Goal: Use online tool/utility: Utilize a website feature to perform a specific function

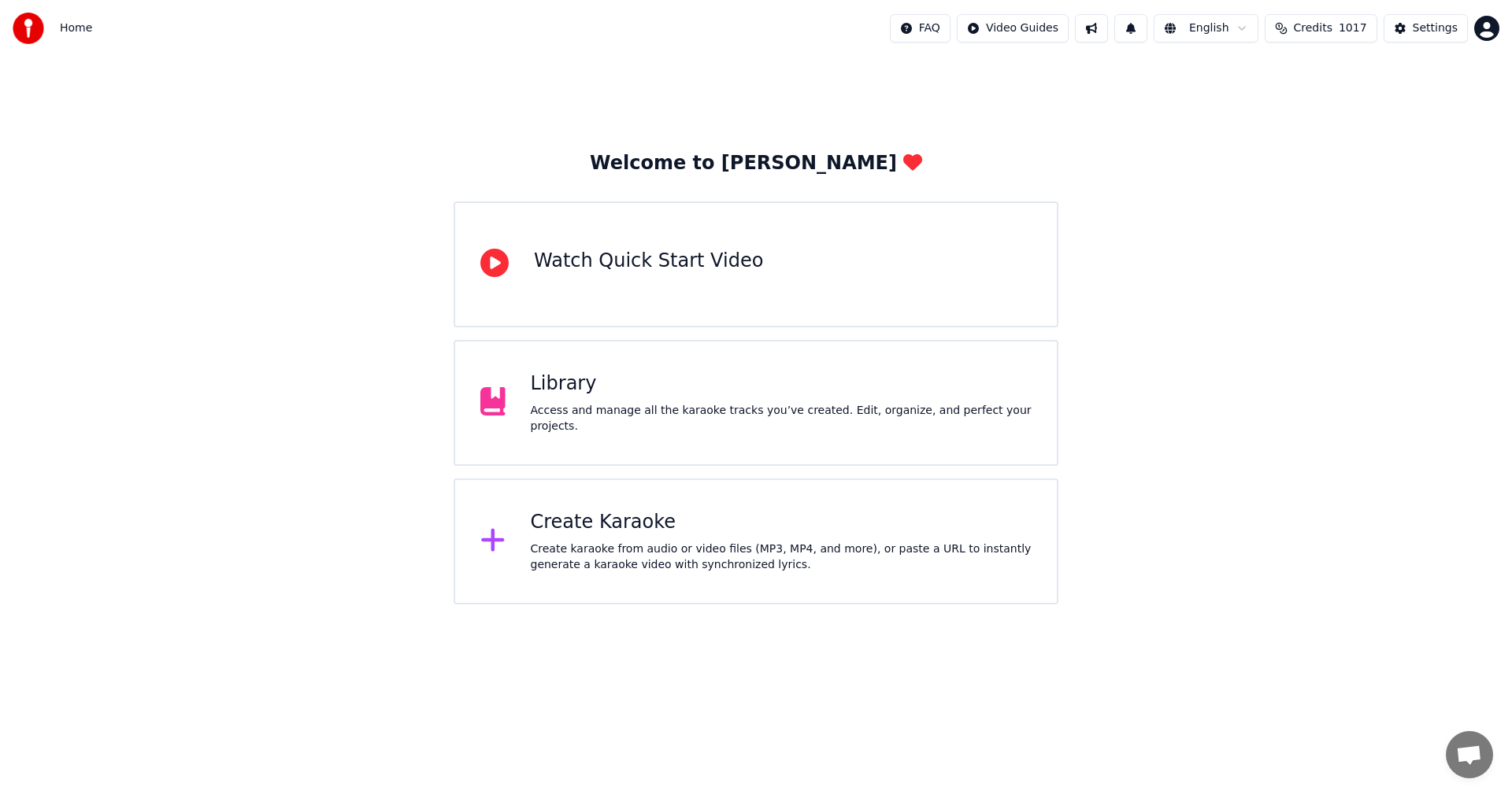
click at [563, 391] on div "Library" at bounding box center [781, 384] width 501 height 25
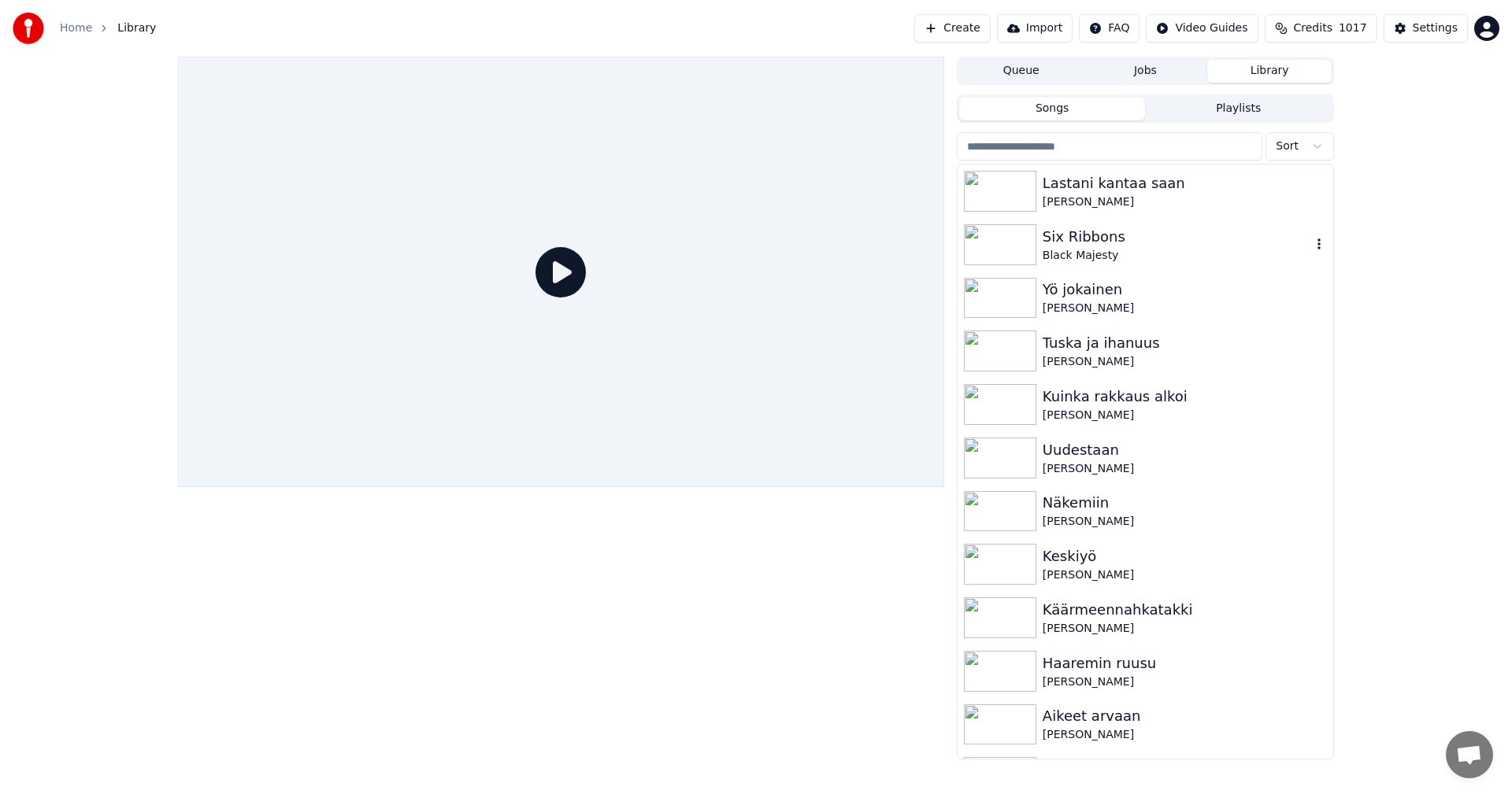
click at [1017, 259] on img at bounding box center [999, 245] width 72 height 41
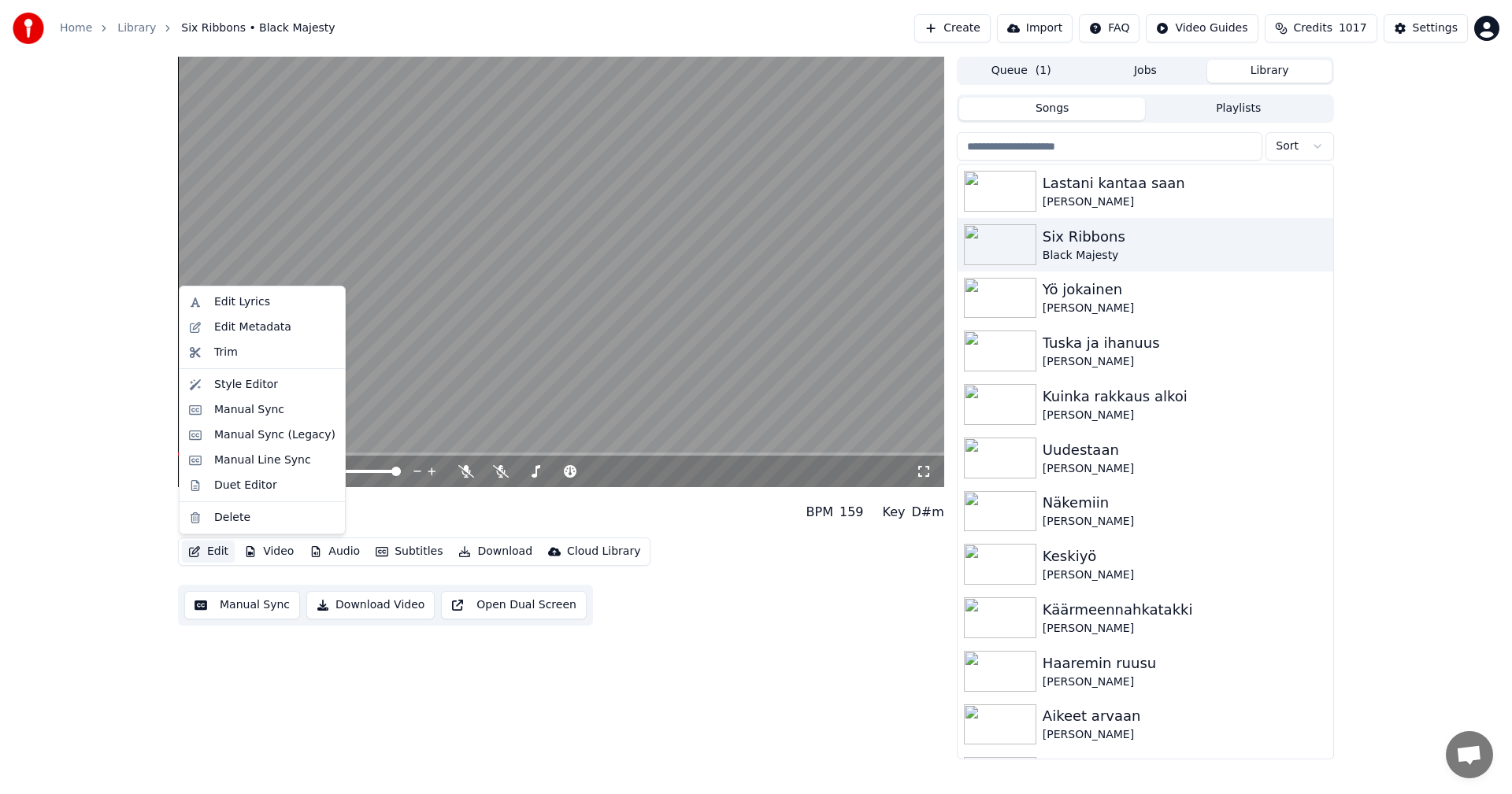
click at [222, 551] on button "Edit" at bounding box center [207, 552] width 53 height 22
click at [269, 439] on div "Manual Sync (Legacy)" at bounding box center [275, 435] width 121 height 16
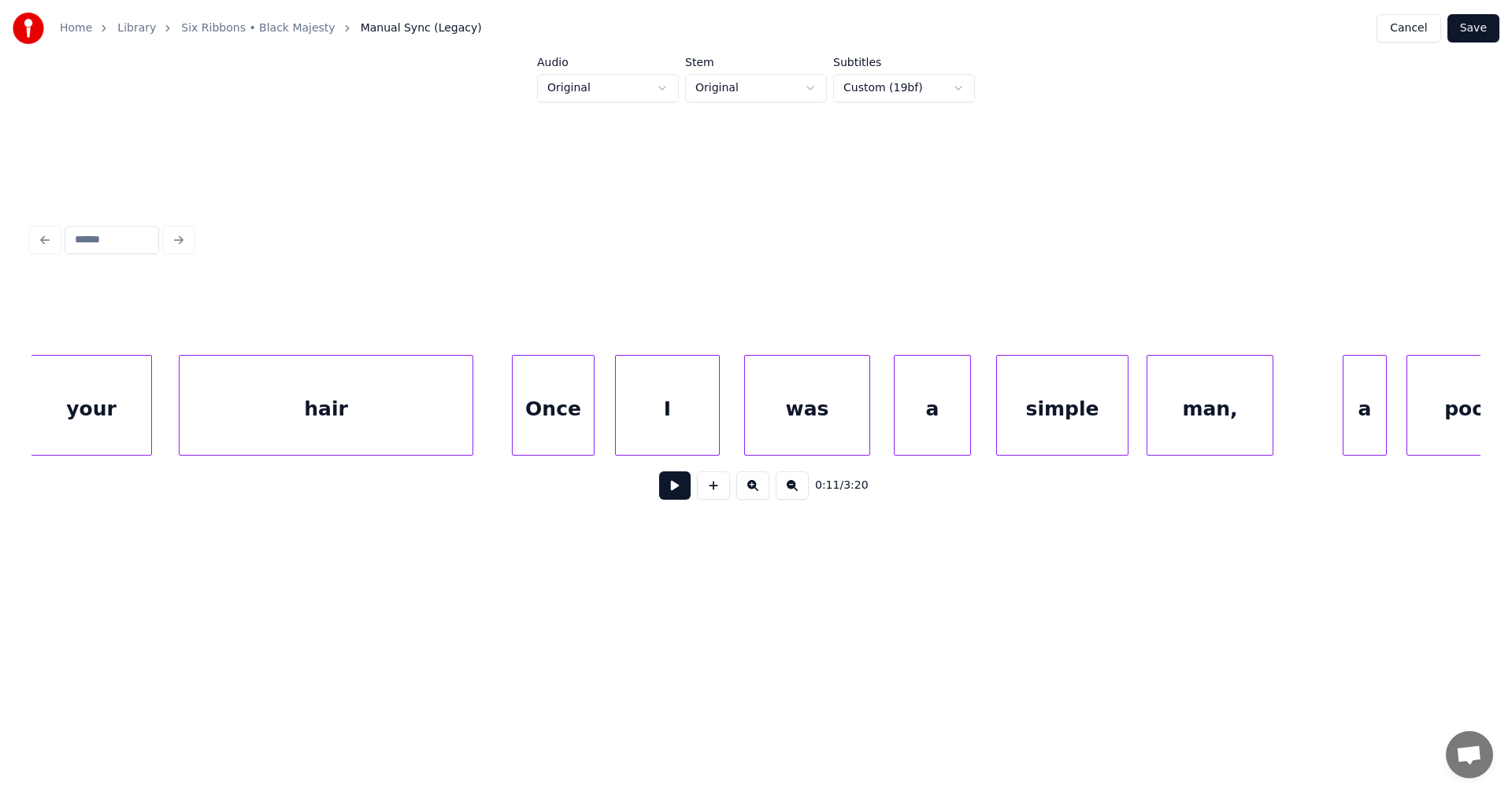
scroll to position [0, 38754]
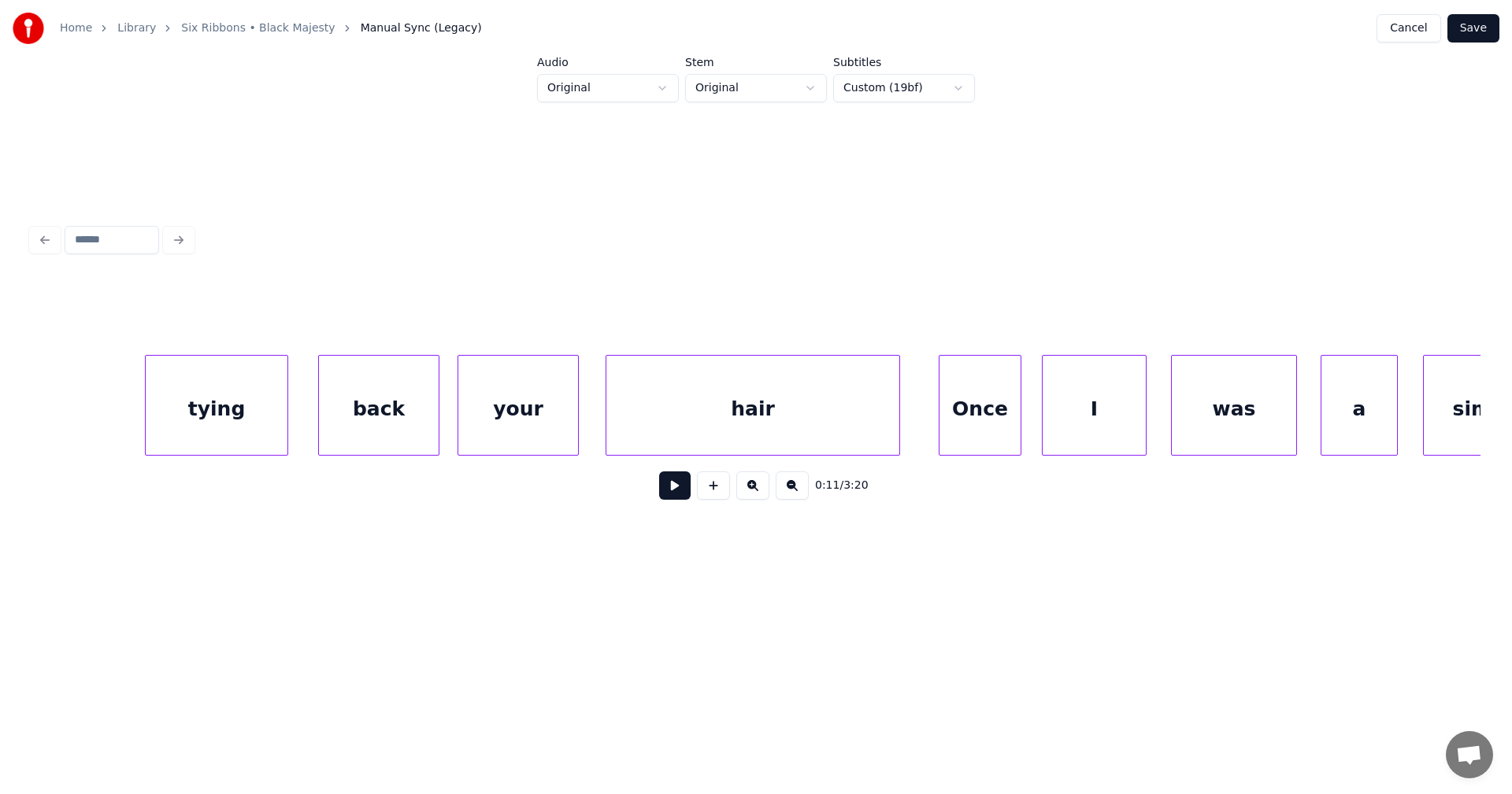
click at [811, 412] on div "hair" at bounding box center [752, 409] width 293 height 107
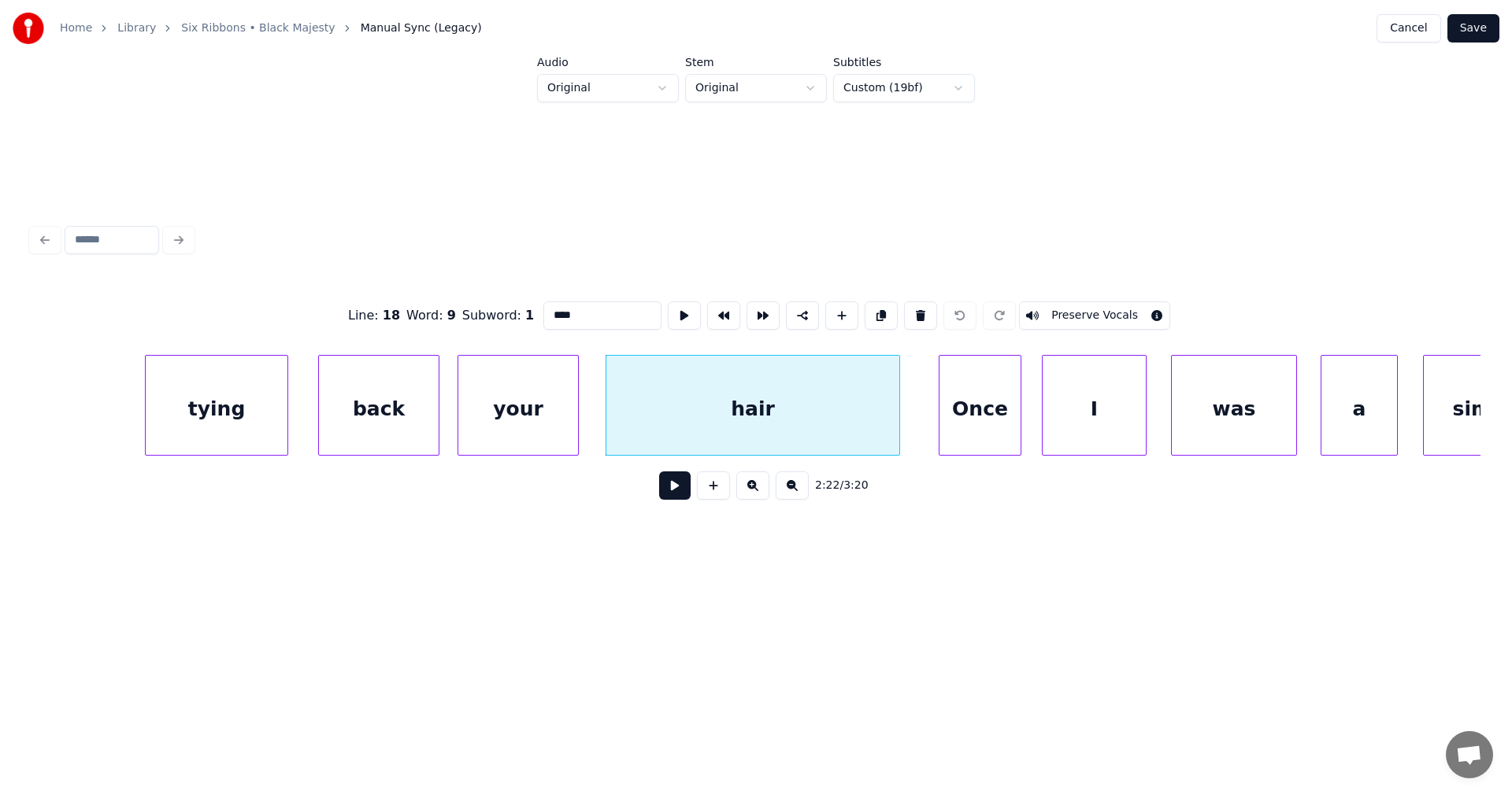
click at [671, 484] on button at bounding box center [674, 486] width 31 height 28
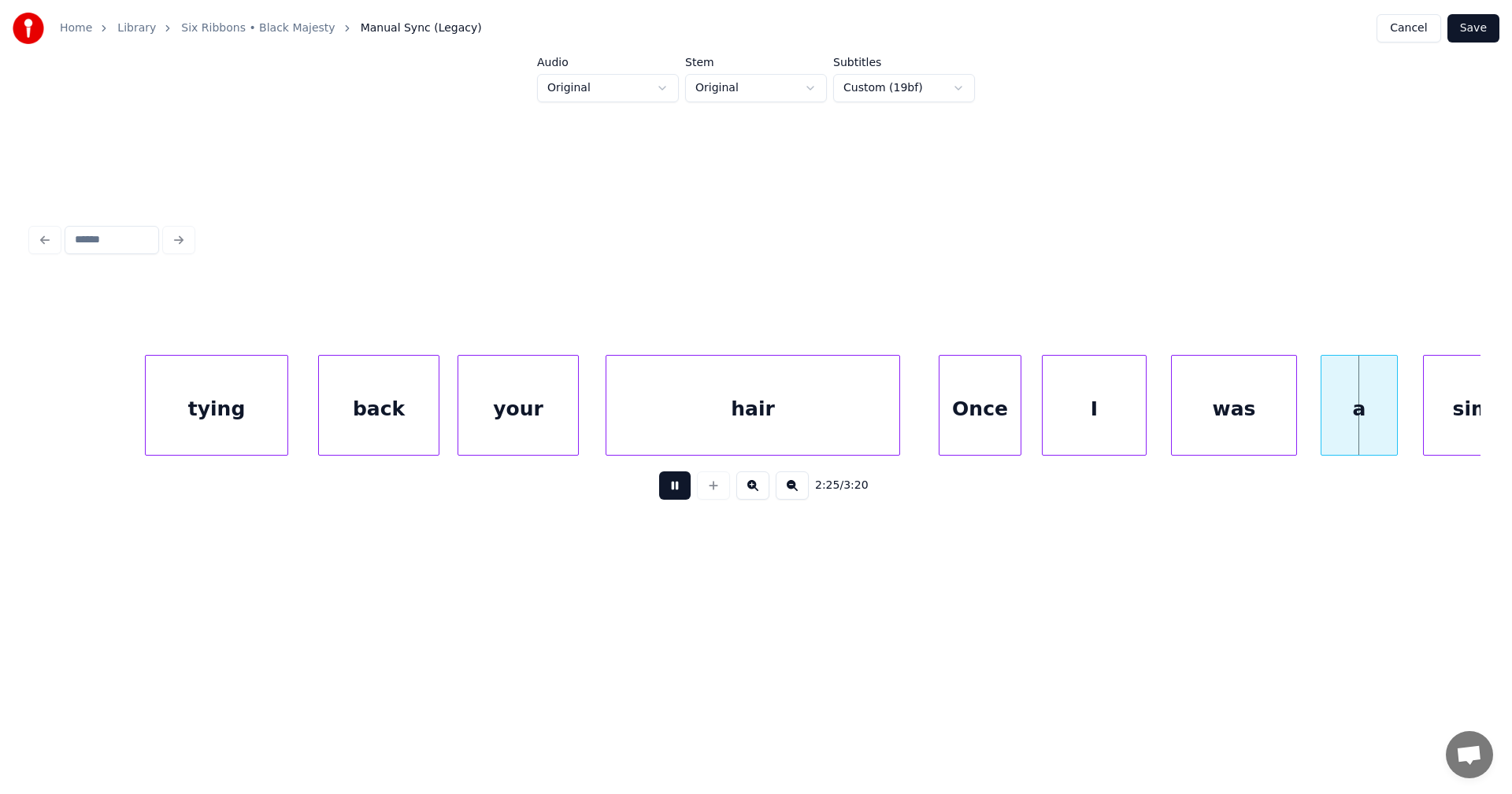
click at [684, 479] on button at bounding box center [674, 486] width 31 height 28
click at [769, 430] on div "hair" at bounding box center [752, 409] width 293 height 107
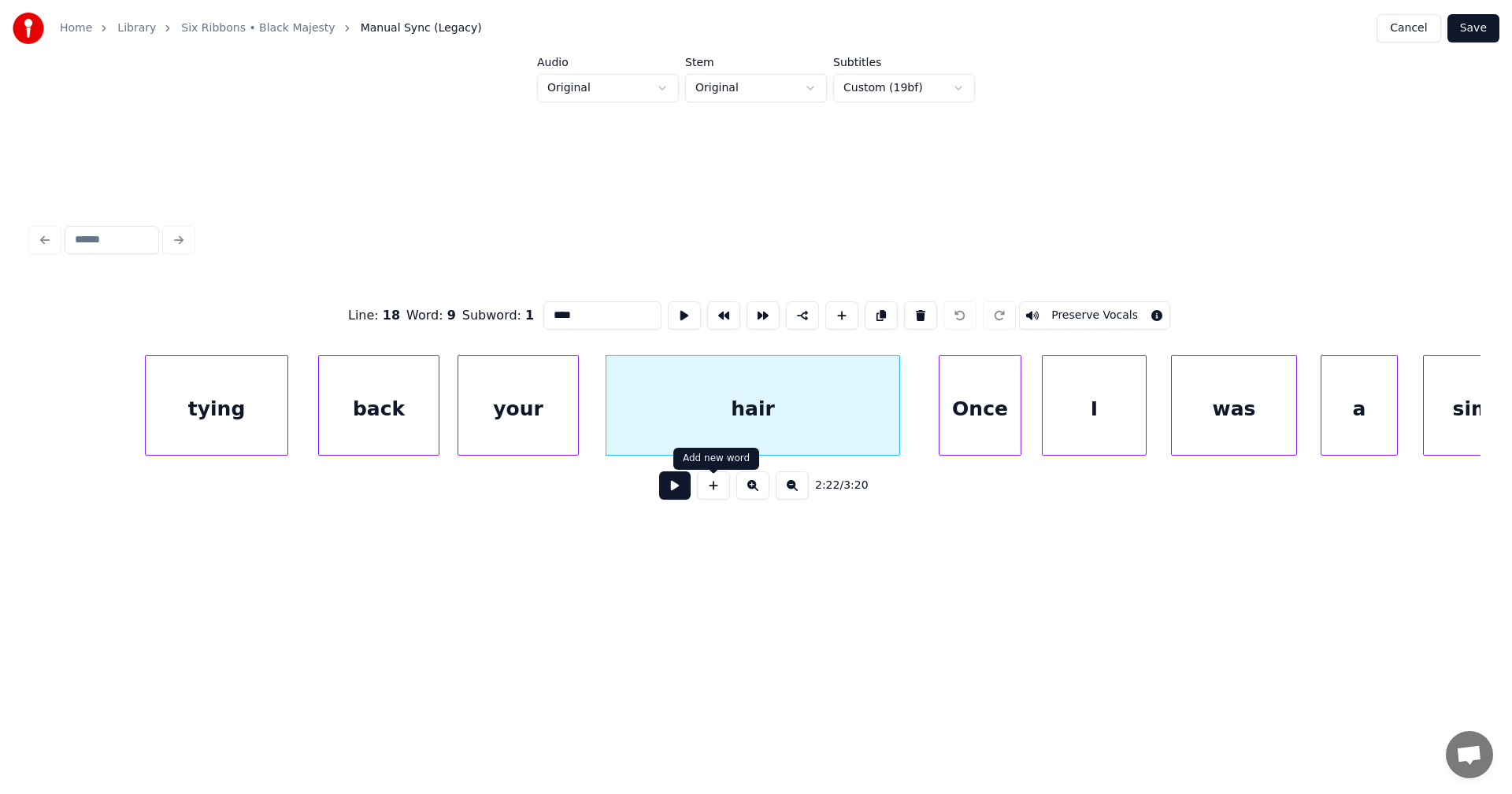
click at [684, 488] on button at bounding box center [674, 486] width 31 height 28
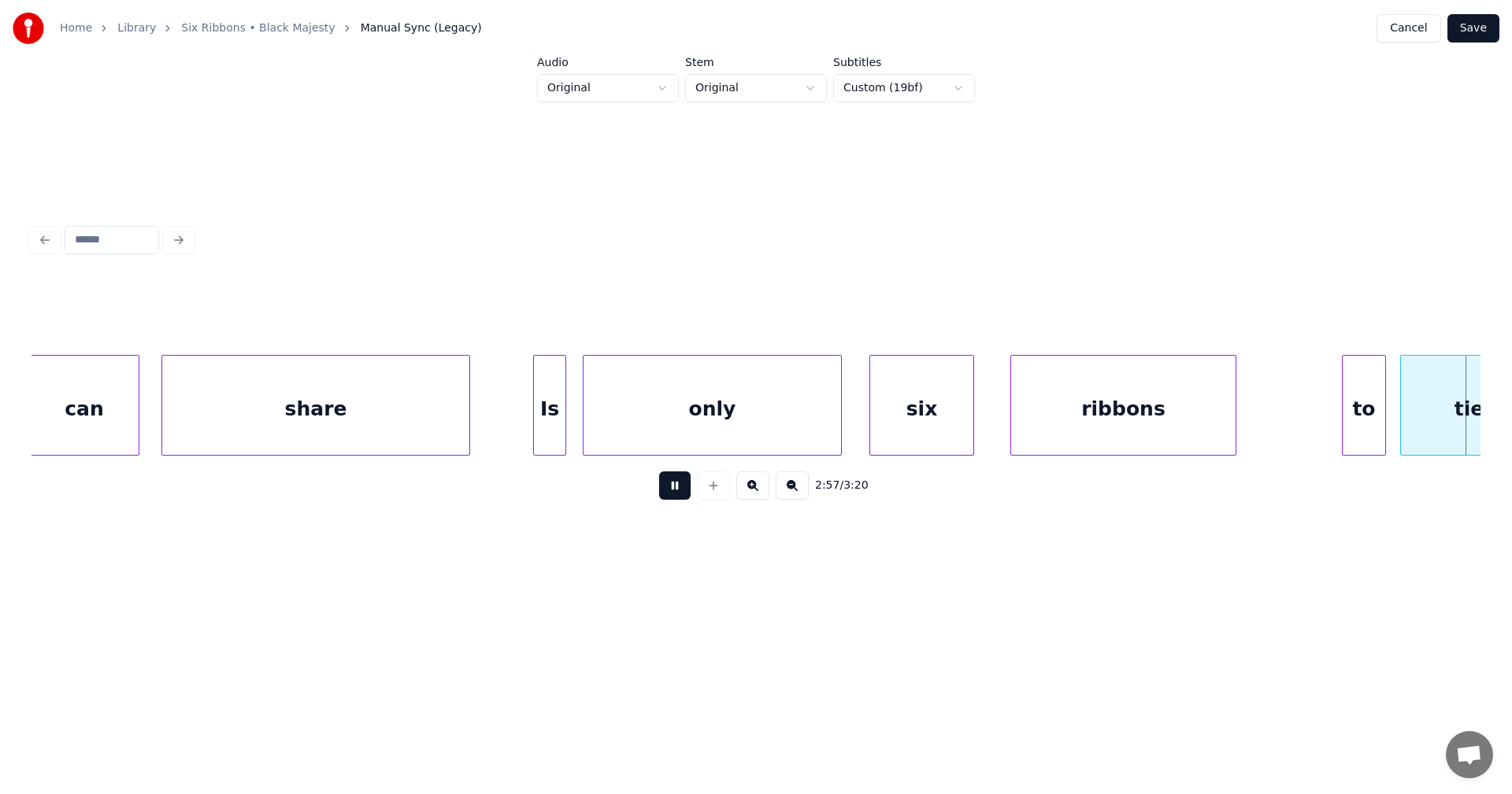
scroll to position [0, 48910]
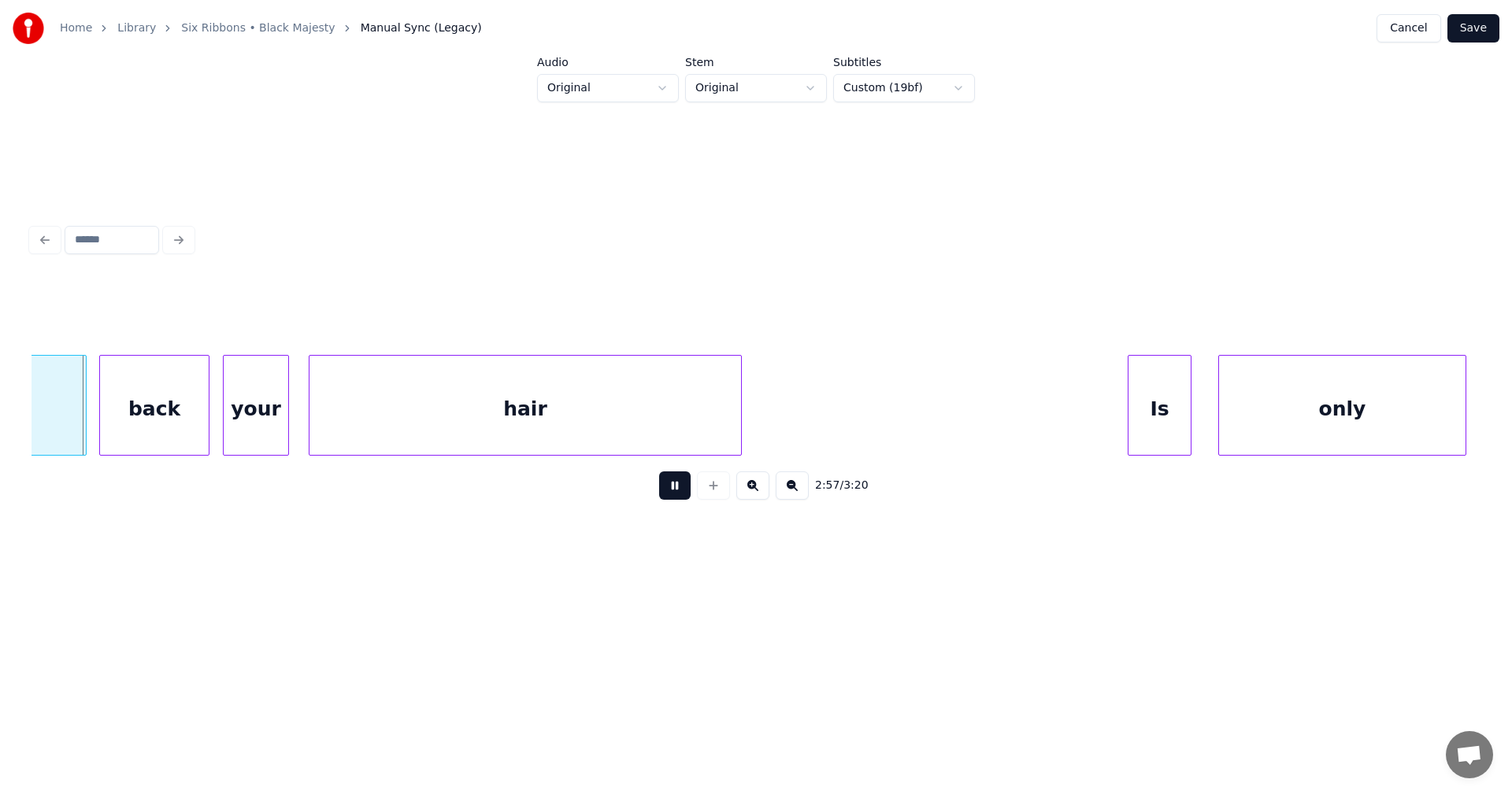
click at [669, 490] on button at bounding box center [674, 486] width 31 height 28
click at [1423, 28] on button "Cancel" at bounding box center [1409, 28] width 64 height 28
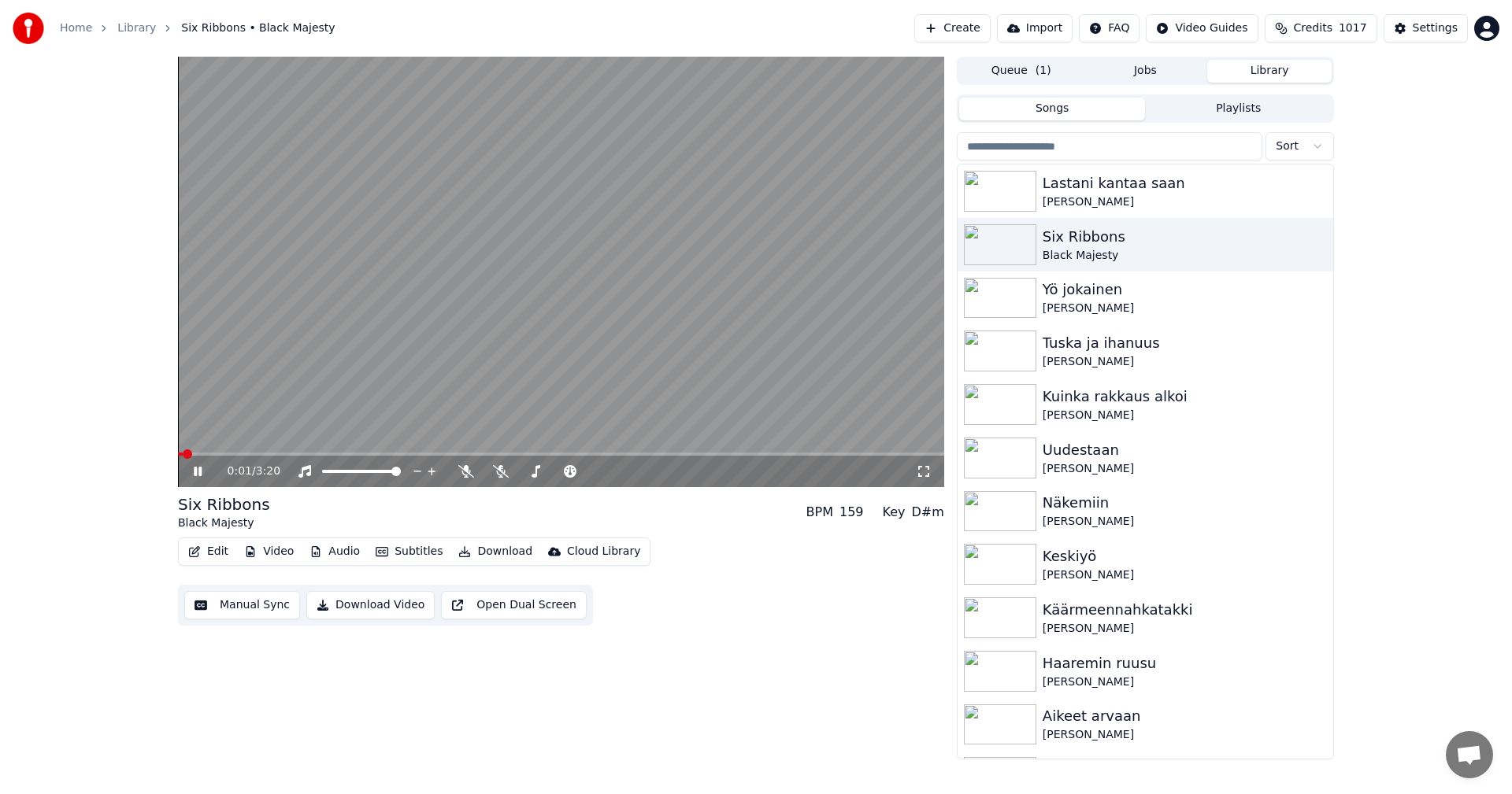
click at [199, 471] on icon at bounding box center [209, 472] width 37 height 12
click at [1020, 193] on img at bounding box center [999, 191] width 72 height 41
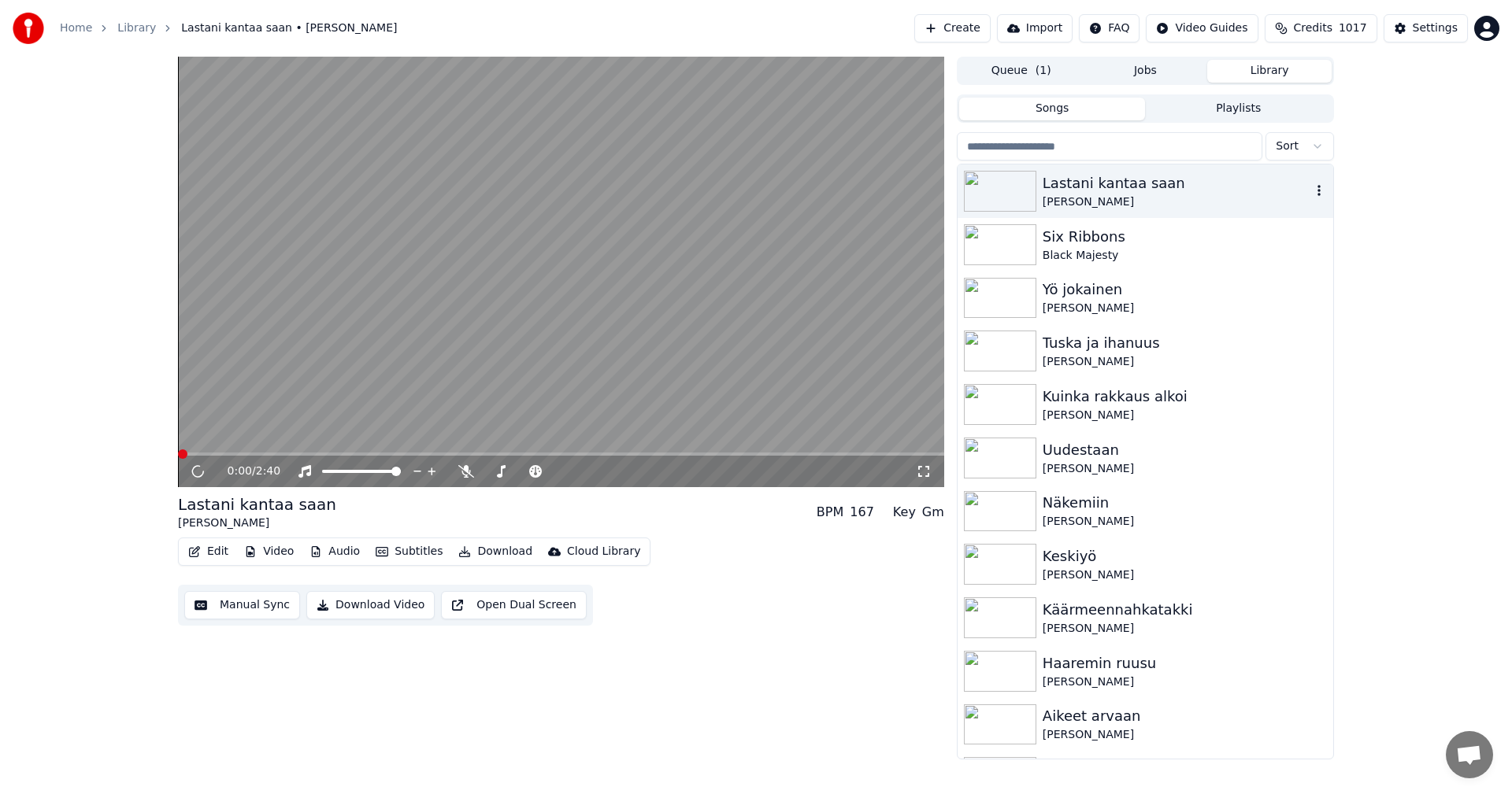
click at [1020, 192] on img at bounding box center [999, 191] width 72 height 41
click at [229, 454] on span at bounding box center [561, 455] width 766 height 4
